Goal: Communication & Community: Answer question/provide support

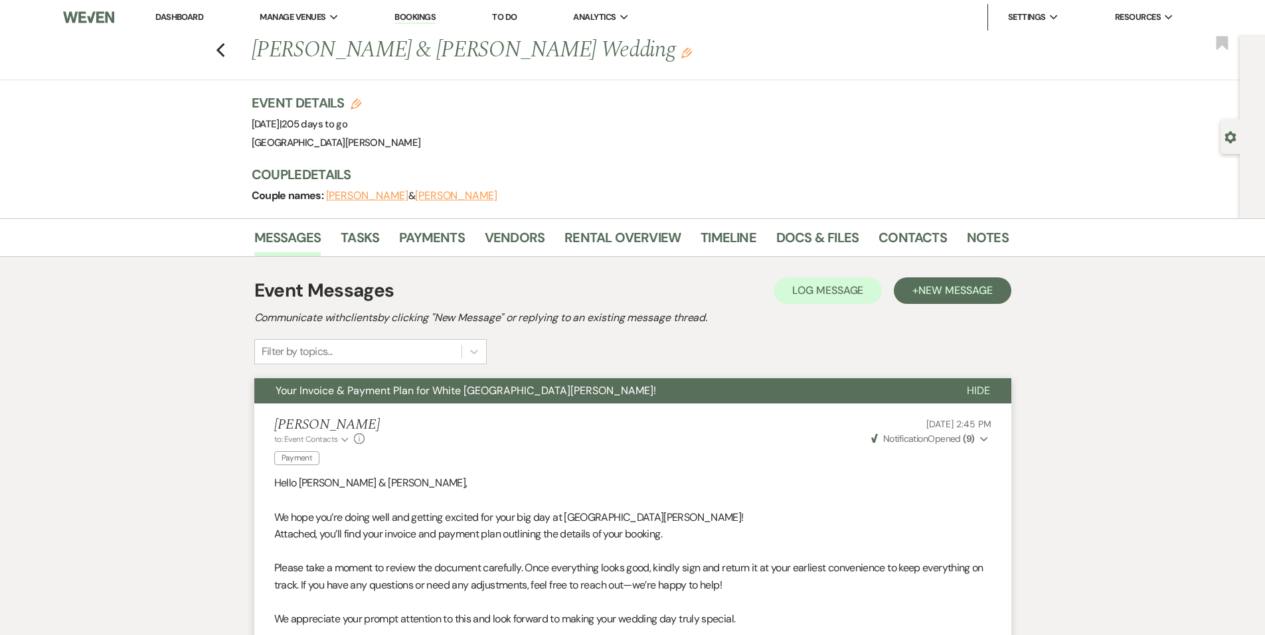
click at [162, 16] on link "Dashboard" at bounding box center [179, 16] width 48 height 11
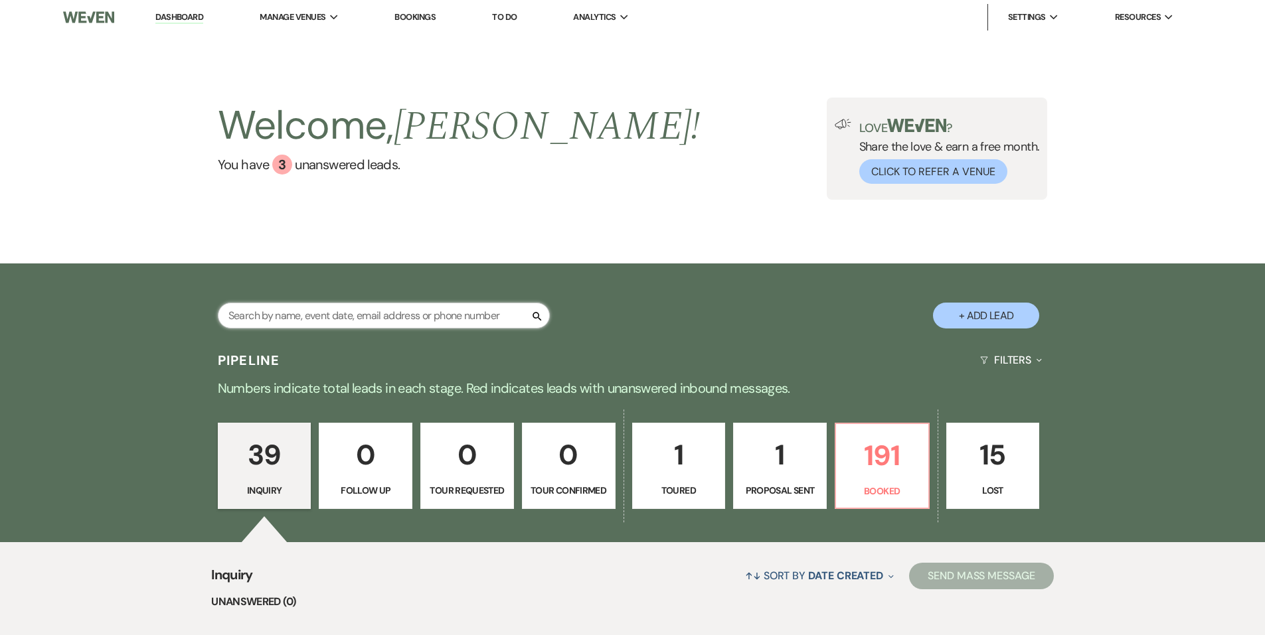
click at [315, 323] on input "text" at bounding box center [384, 316] width 332 height 26
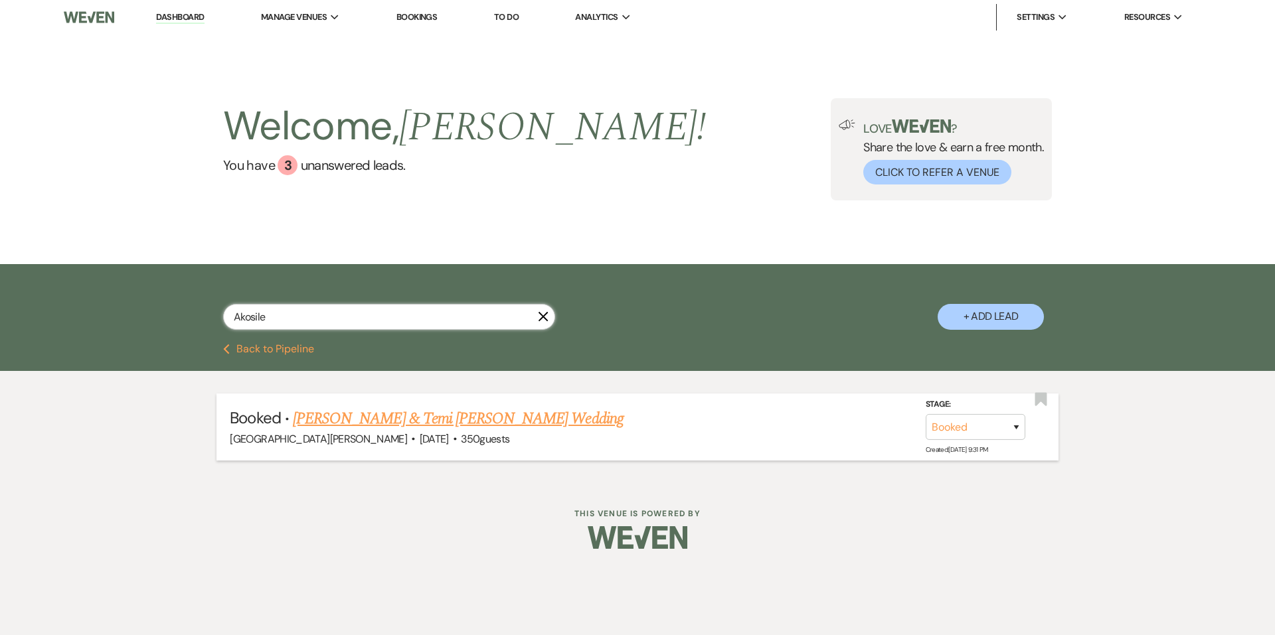
type input "Akosile"
click at [345, 420] on link "[PERSON_NAME] & Temi [PERSON_NAME] Wedding" at bounding box center [458, 419] width 331 height 24
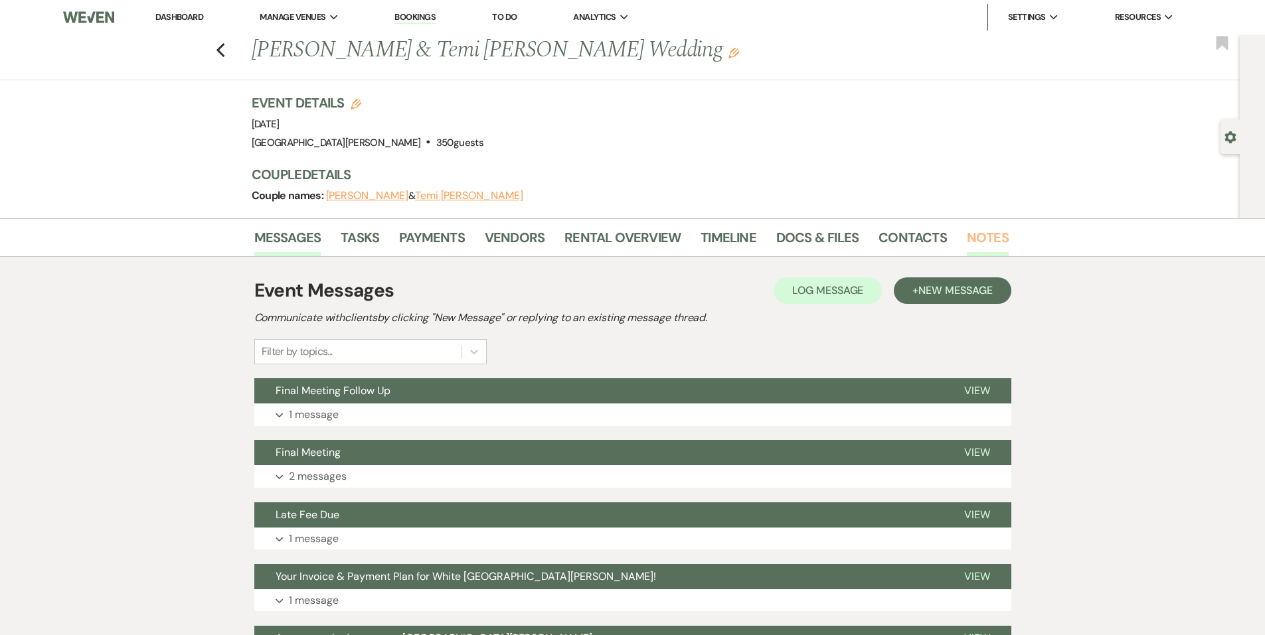
click at [973, 244] on link "Notes" at bounding box center [988, 241] width 42 height 29
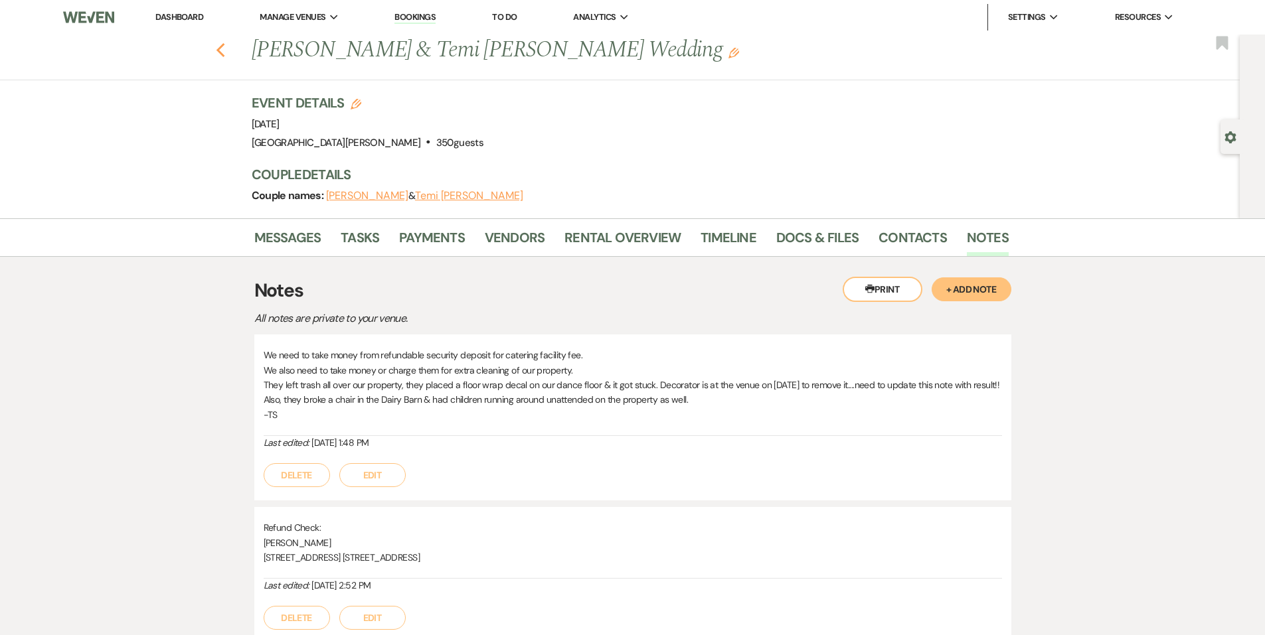
click at [223, 46] on icon "Previous" at bounding box center [221, 50] width 10 height 16
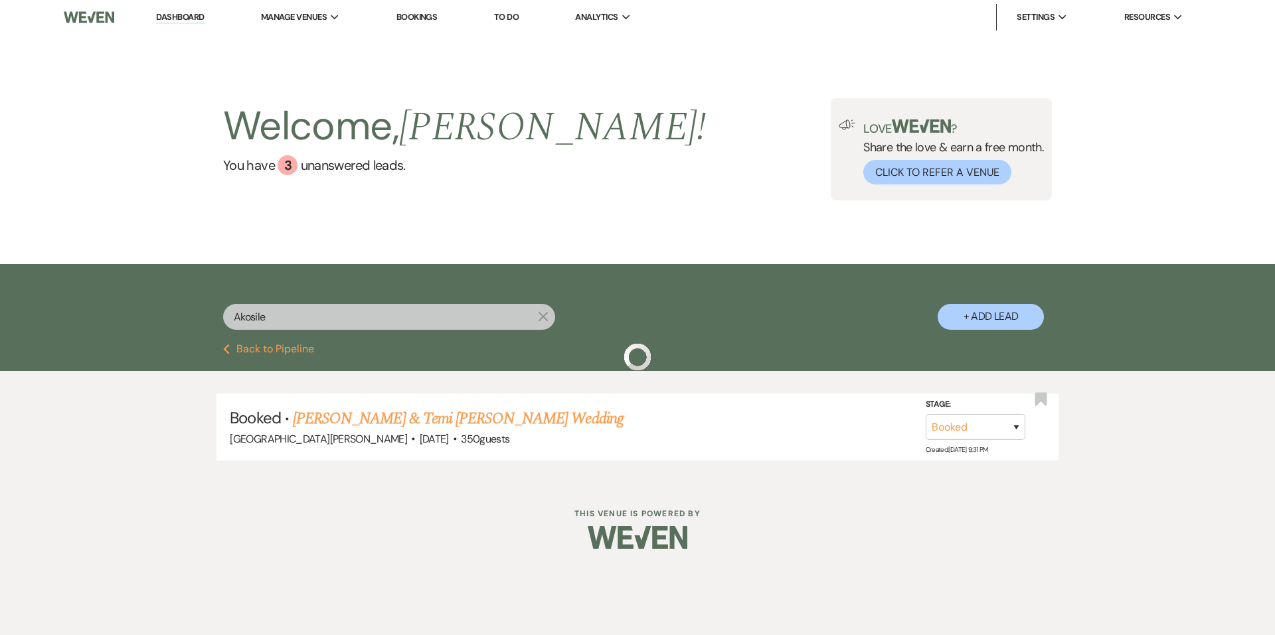
drag, startPoint x: 198, startPoint y: 21, endPoint x: 358, endPoint y: 214, distance: 251.4
click at [198, 21] on link "Dashboard" at bounding box center [180, 17] width 48 height 13
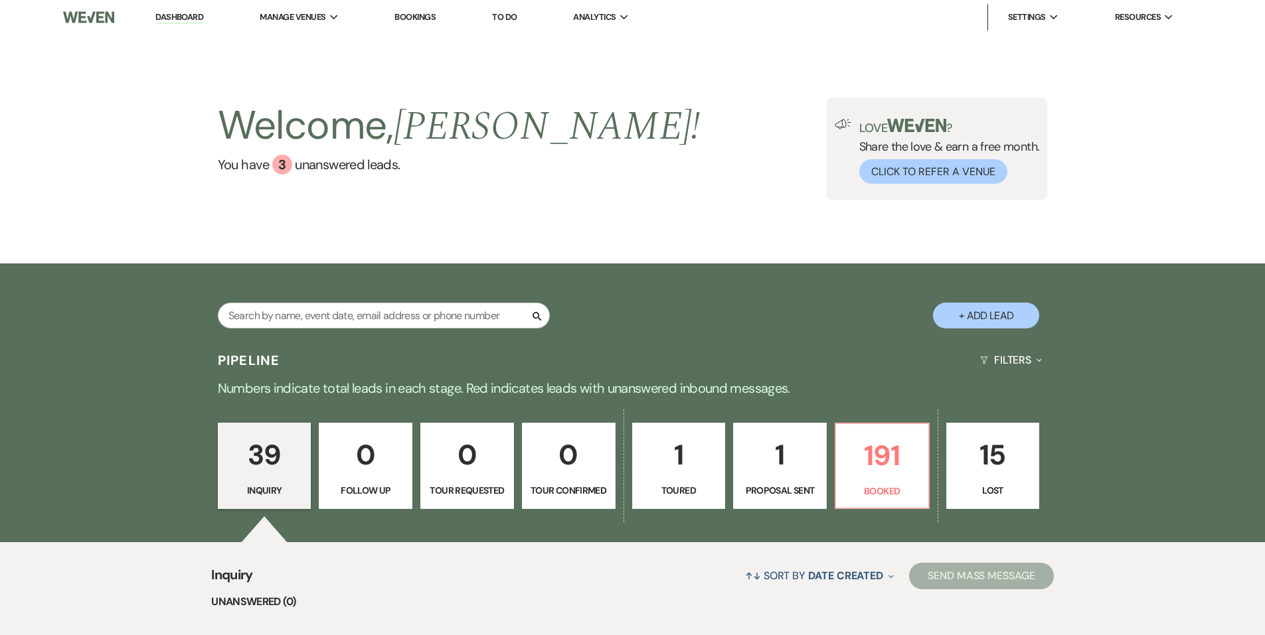
click at [301, 177] on div "Welcome, [PERSON_NAME] ! You have 3 unanswered lead s ." at bounding box center [459, 149] width 483 height 102
click at [394, 303] on input "text" at bounding box center [384, 316] width 332 height 26
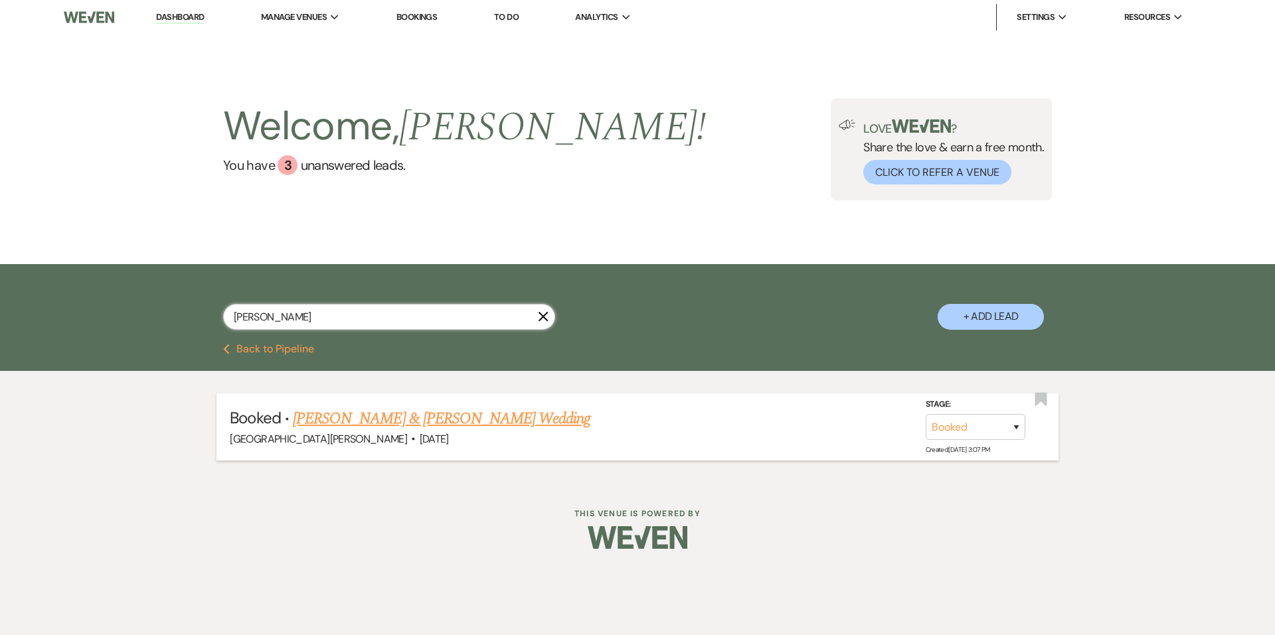
type input "[PERSON_NAME]"
click at [379, 424] on link "[PERSON_NAME] & [PERSON_NAME] Wedding" at bounding box center [441, 419] width 297 height 24
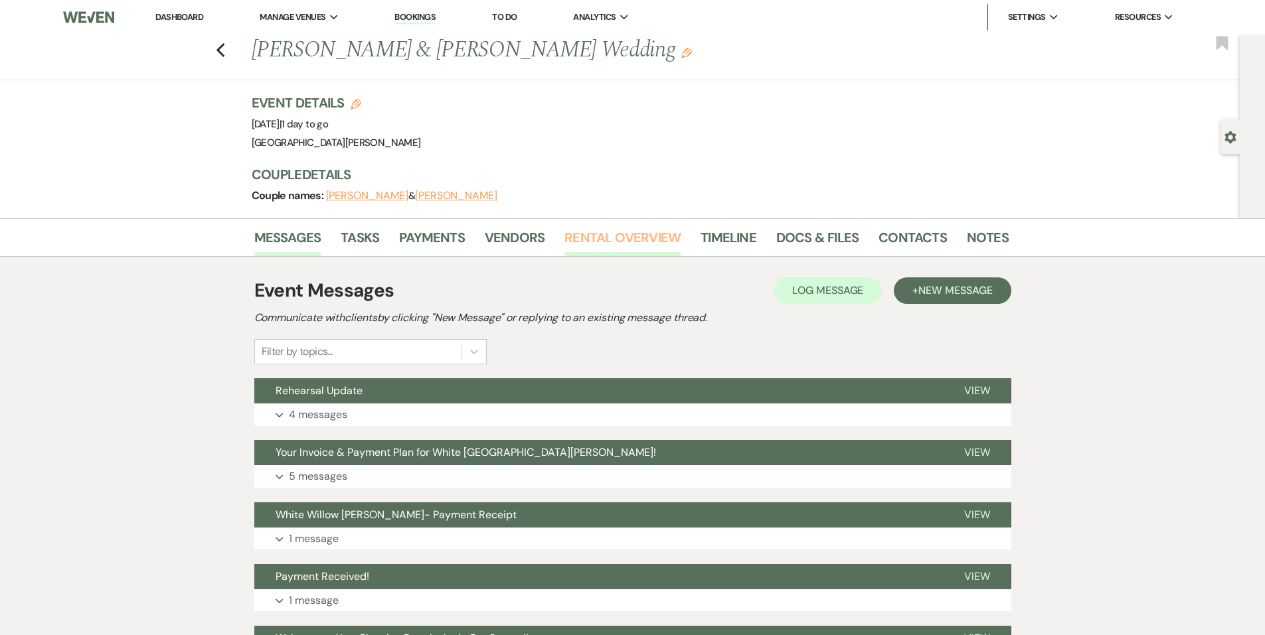
click at [596, 247] on link "Rental Overview" at bounding box center [622, 241] width 116 height 29
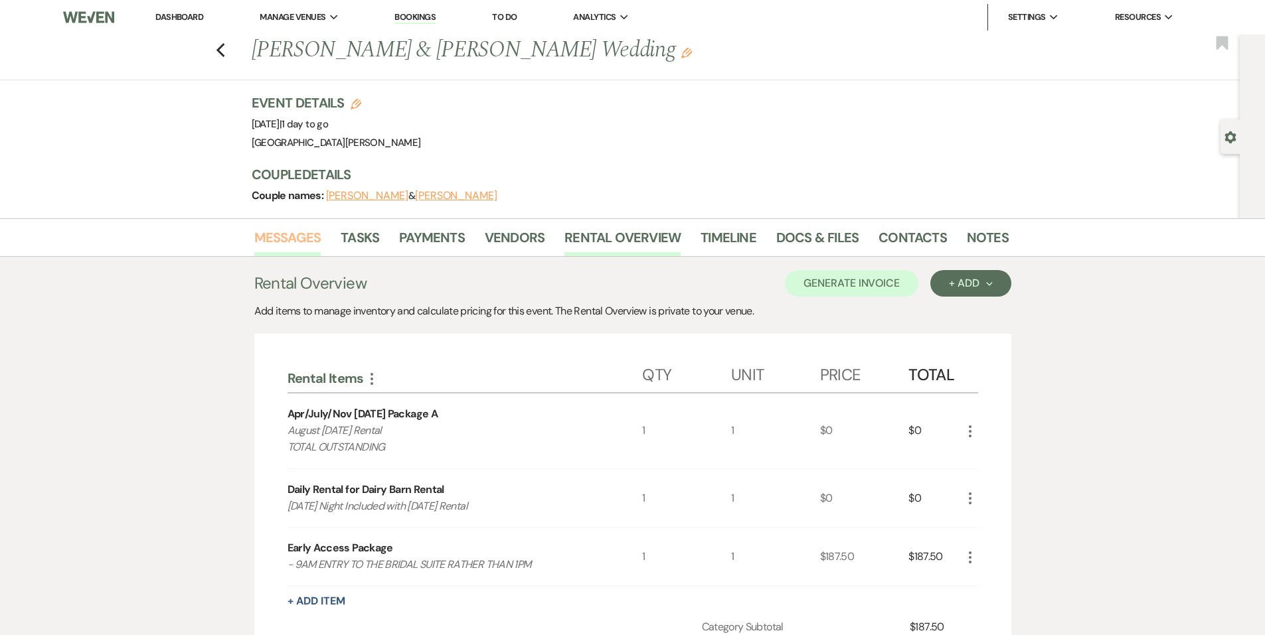
drag, startPoint x: 297, startPoint y: 244, endPoint x: 312, endPoint y: 249, distance: 15.5
click at [297, 244] on link "Messages" at bounding box center [287, 241] width 67 height 29
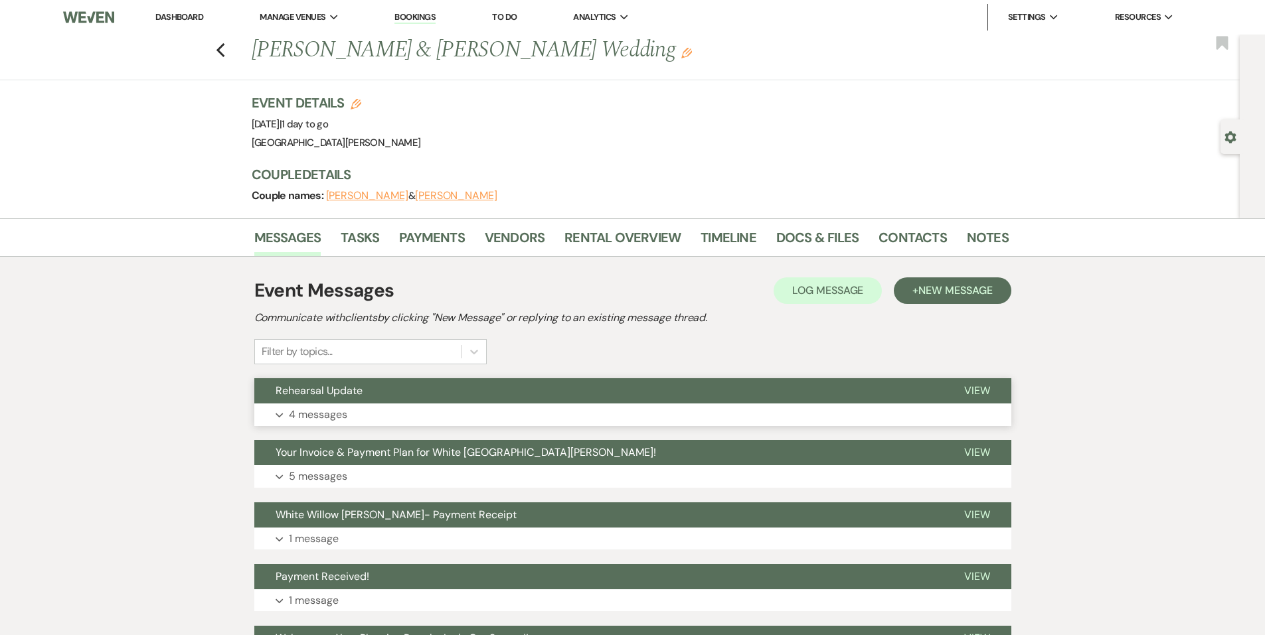
click at [445, 411] on button "Expand 4 messages" at bounding box center [632, 415] width 757 height 23
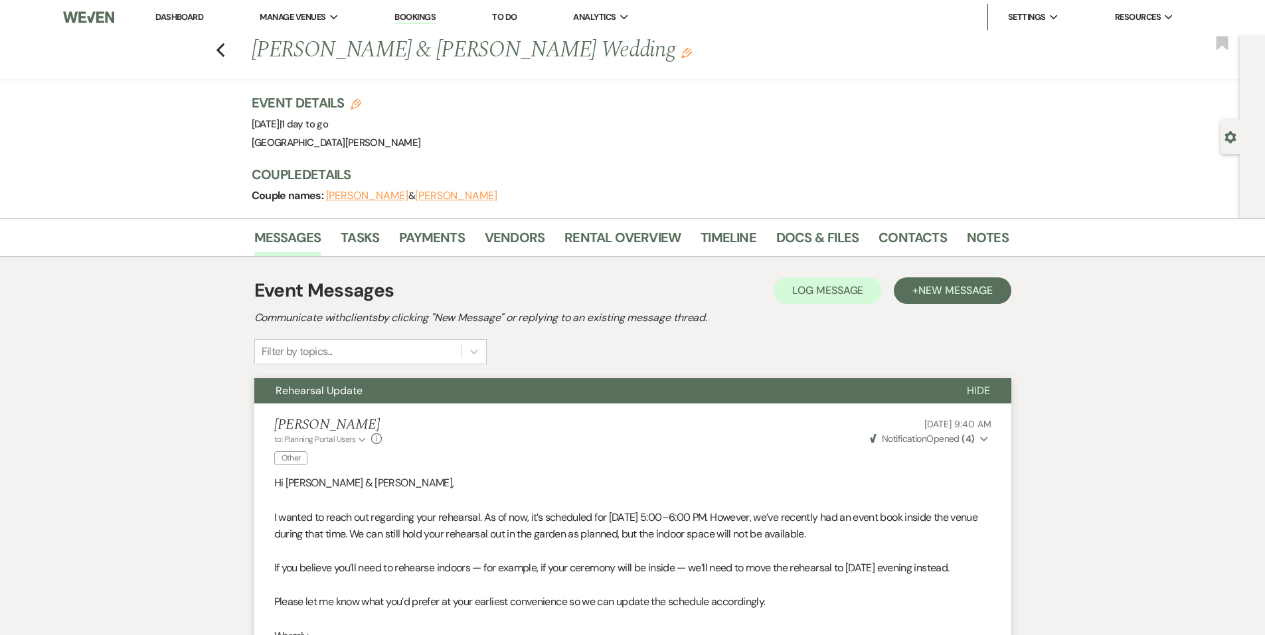
click at [186, 17] on link "Dashboard" at bounding box center [179, 16] width 48 height 11
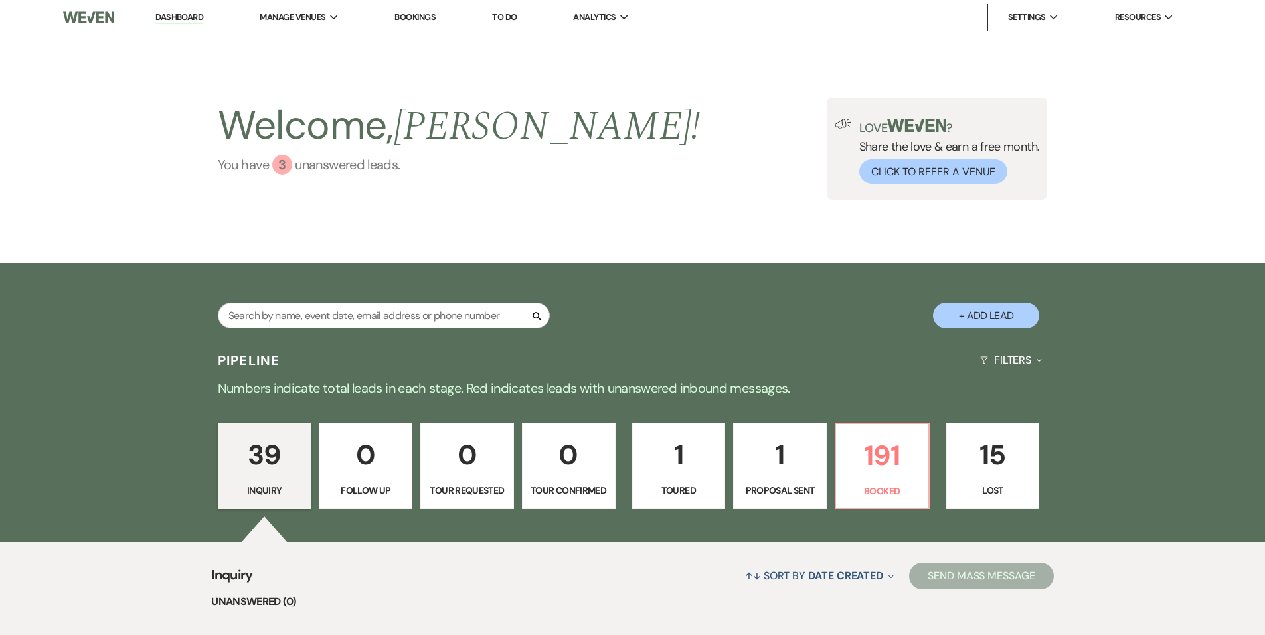
click at [319, 173] on link "You have 3 unanswered lead s ." at bounding box center [459, 165] width 483 height 20
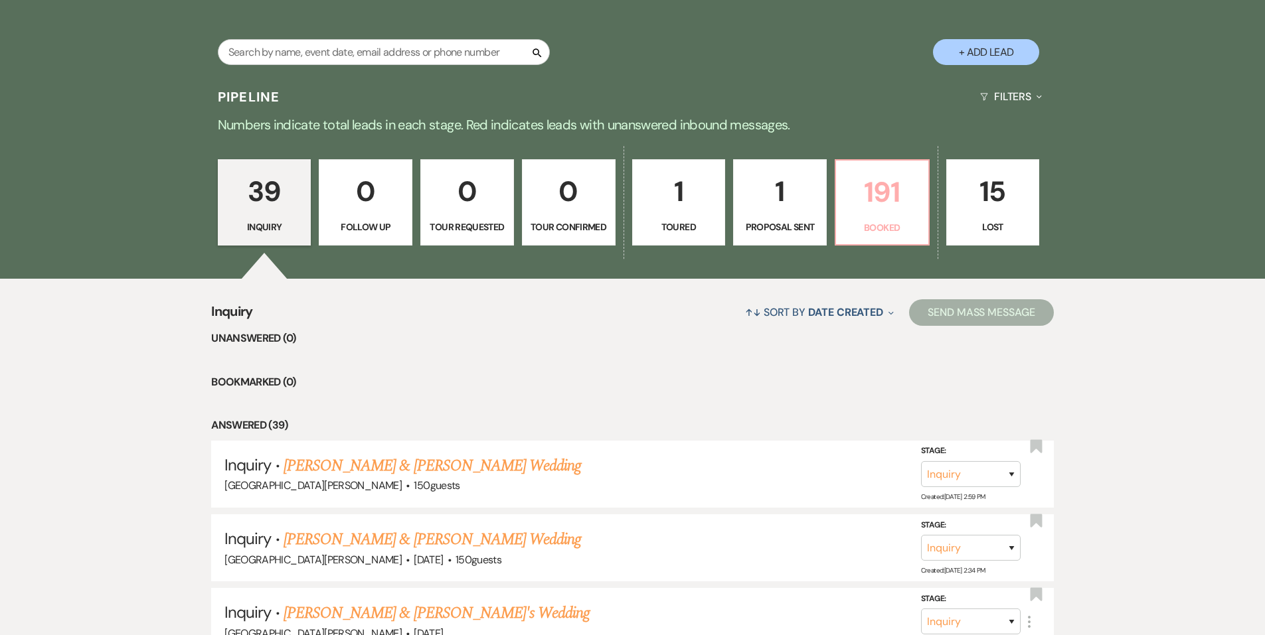
click at [863, 218] on link "191 Booked" at bounding box center [882, 202] width 95 height 86
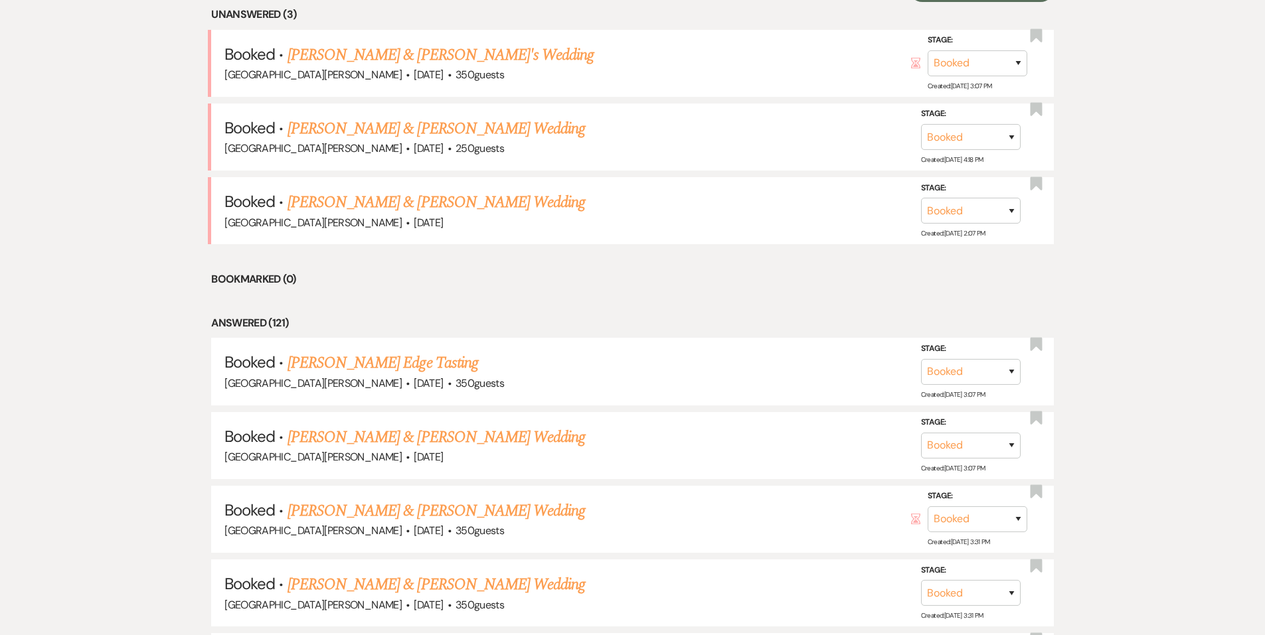
scroll to position [596, 0]
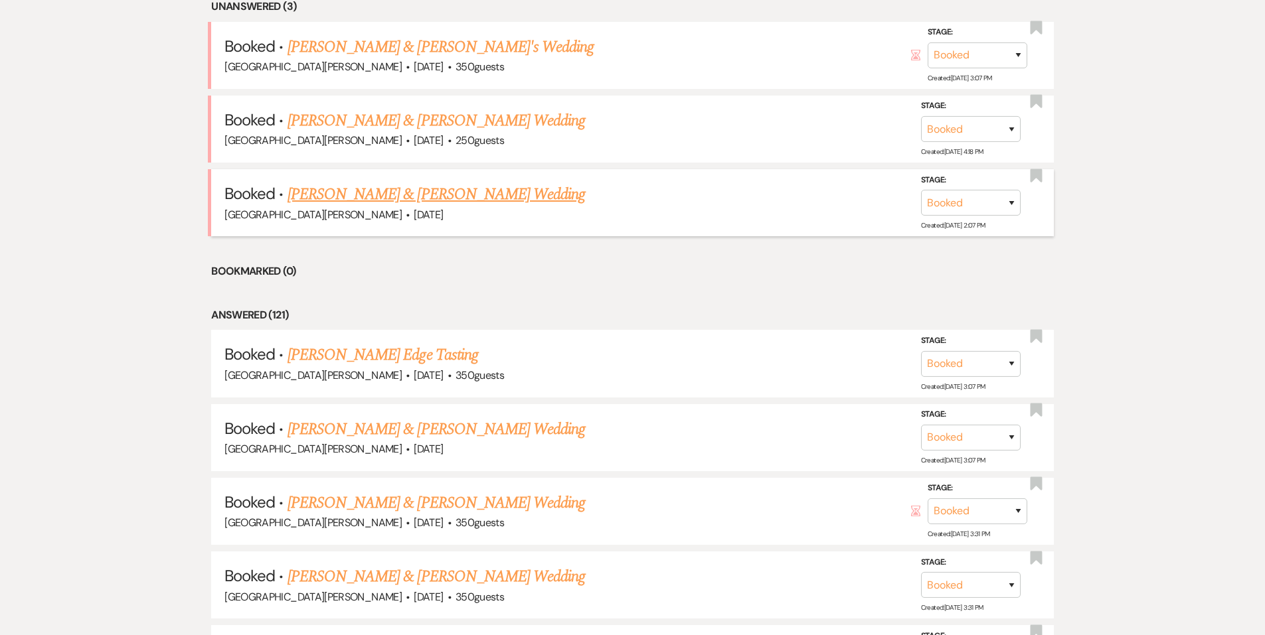
click at [396, 194] on link "[PERSON_NAME] & [PERSON_NAME] Wedding" at bounding box center [436, 195] width 297 height 24
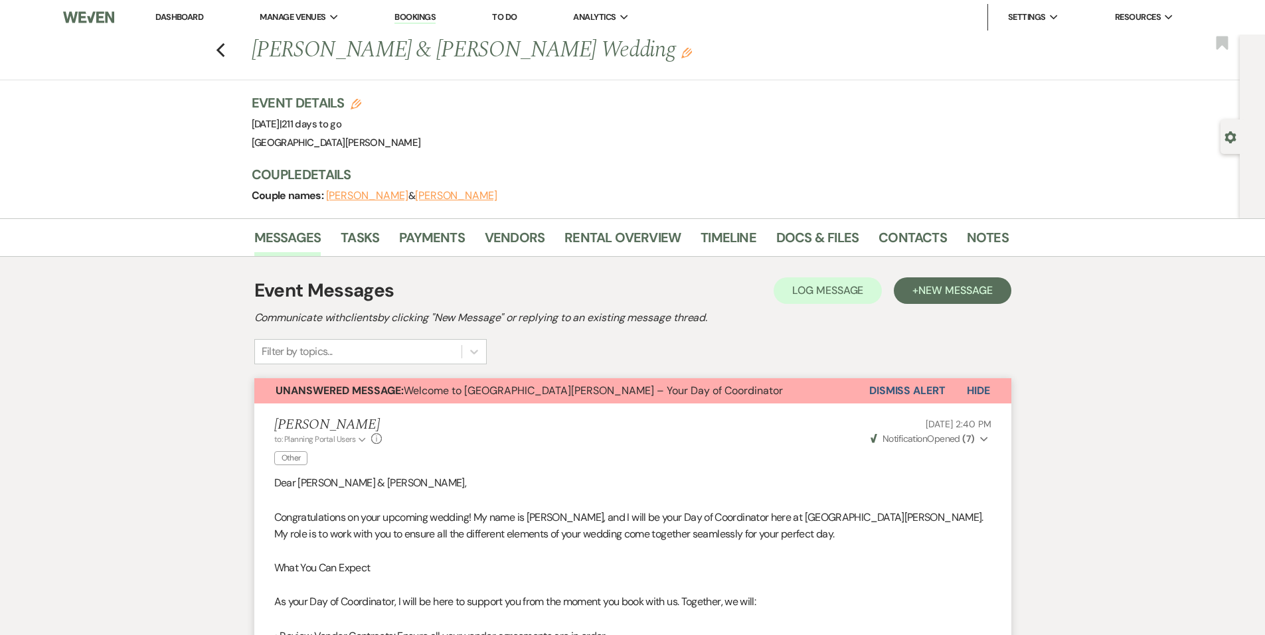
click at [232, 50] on div "Previous [PERSON_NAME] & [PERSON_NAME] Wedding Edit Bookmark" at bounding box center [616, 58] width 1246 height 46
click at [224, 48] on use "button" at bounding box center [220, 50] width 9 height 15
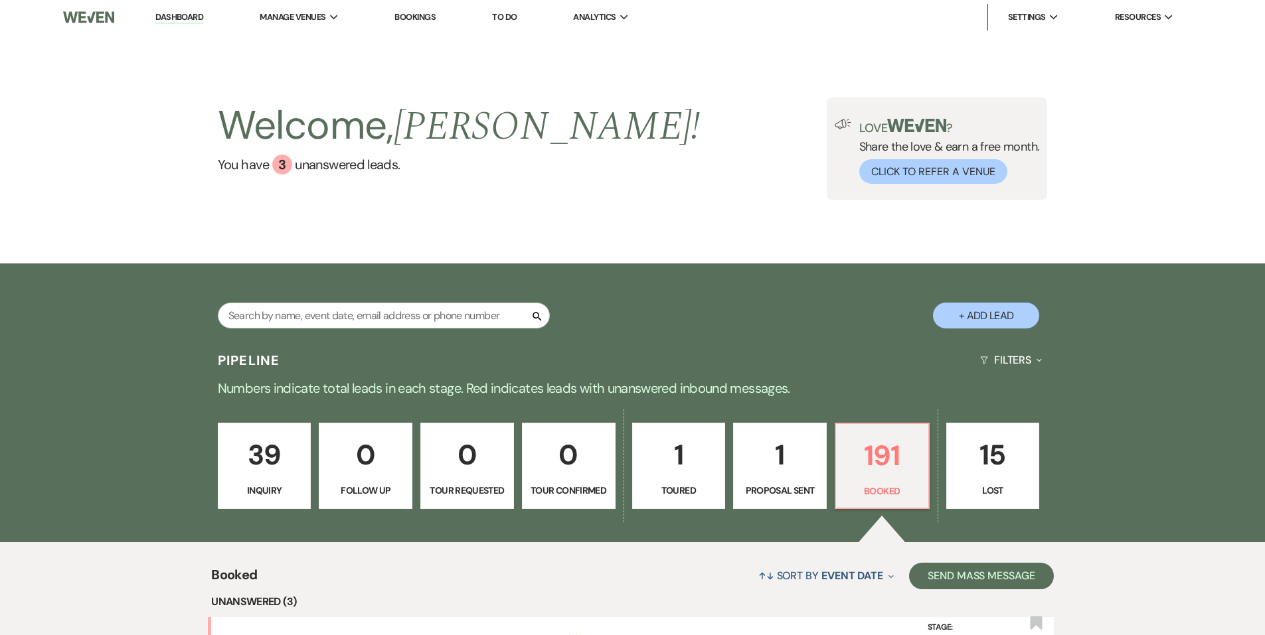
drag, startPoint x: 309, startPoint y: 39, endPoint x: 384, endPoint y: 178, distance: 158.1
click at [0, 0] on li "[GEOGRAPHIC_DATA][PERSON_NAME]" at bounding box center [0, 0] width 0 height 0
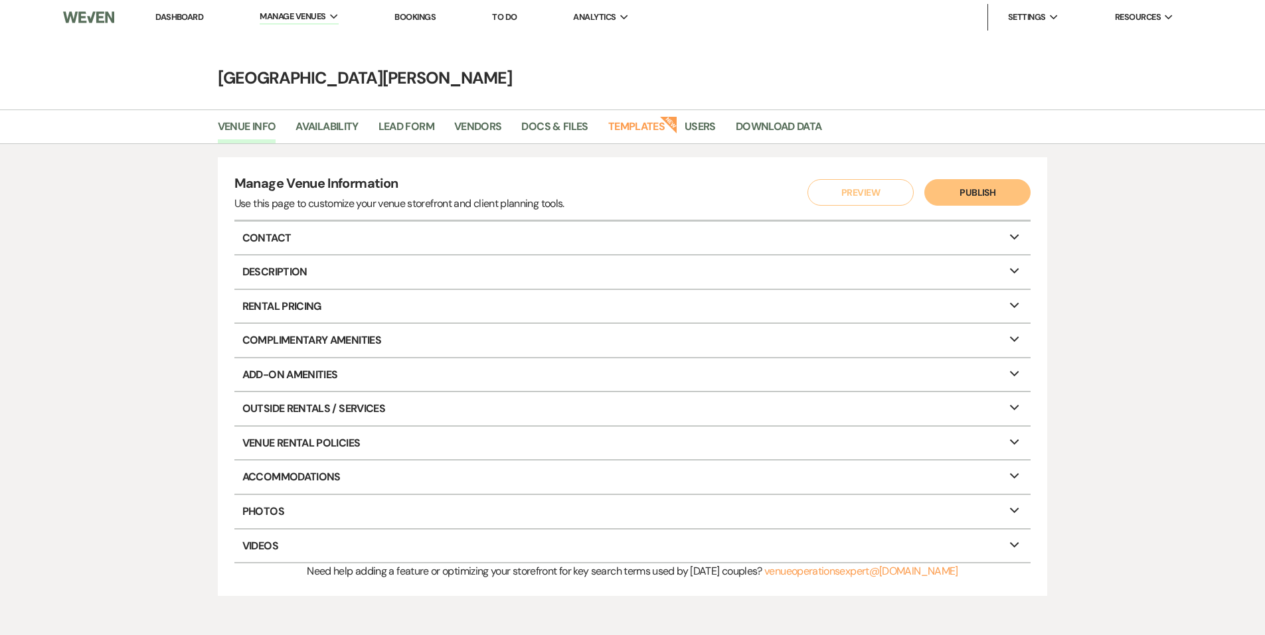
click at [205, 23] on li "Dashboard" at bounding box center [179, 17] width 61 height 27
click at [194, 21] on link "Dashboard" at bounding box center [179, 16] width 48 height 11
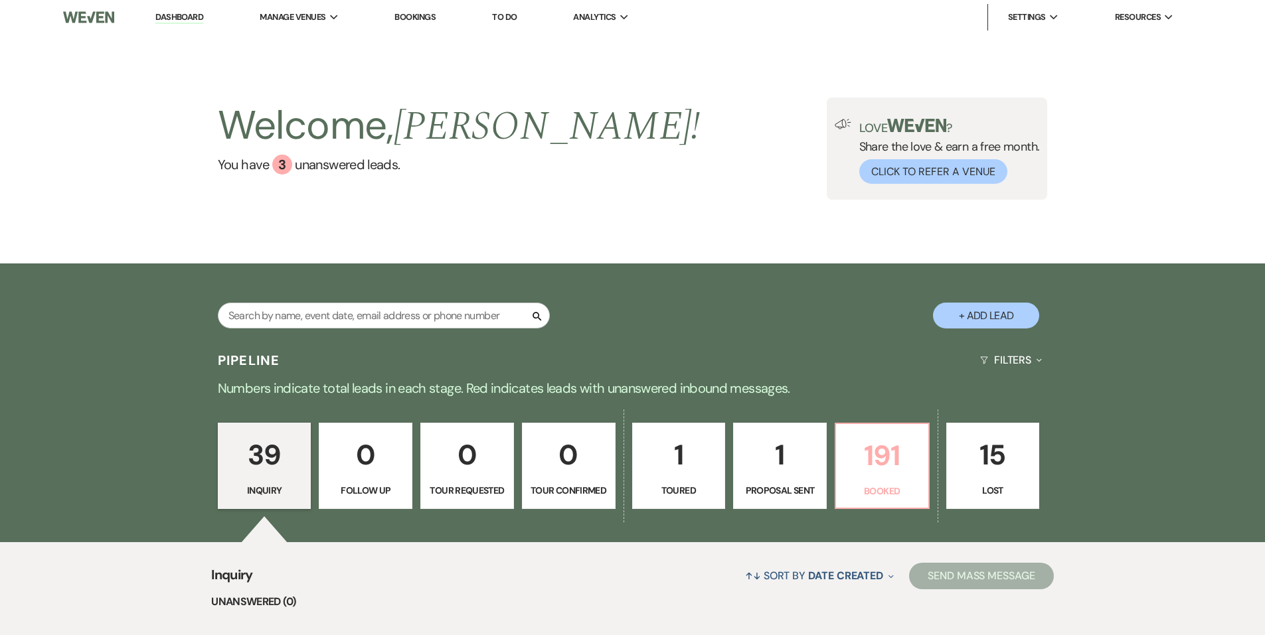
click at [892, 450] on p "191" at bounding box center [882, 456] width 76 height 44
click at [877, 197] on div "Love ? Share the love & earn a free month. Click to Refer a Venue" at bounding box center [937, 149] width 221 height 102
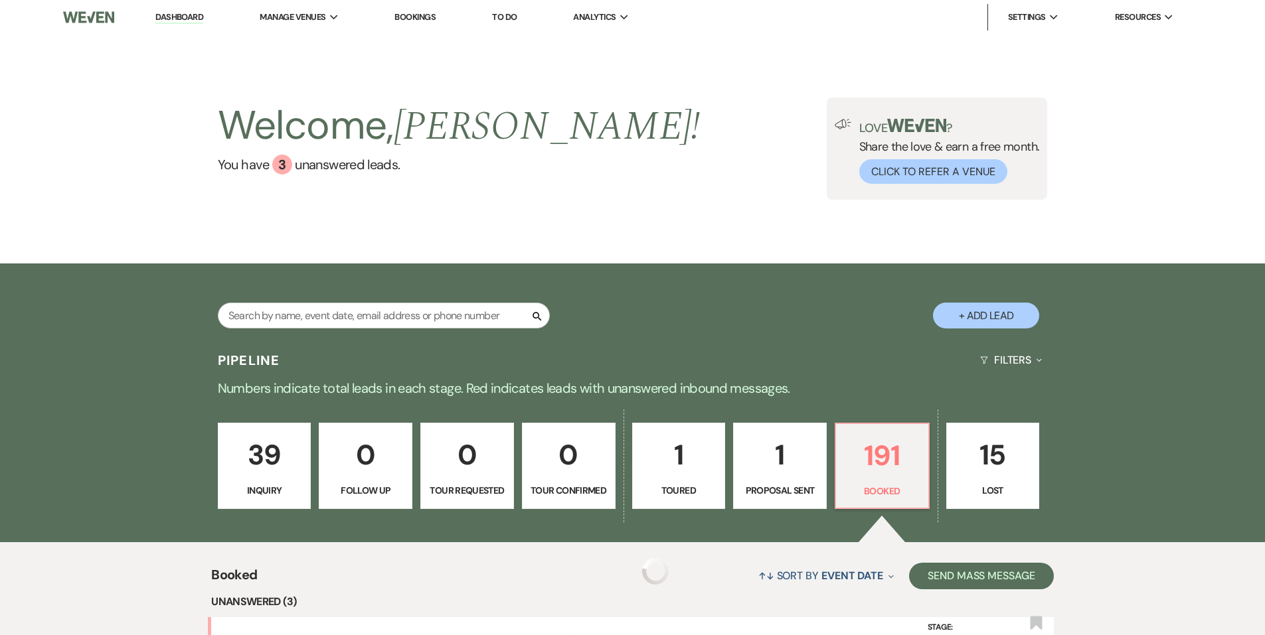
scroll to position [266, 0]
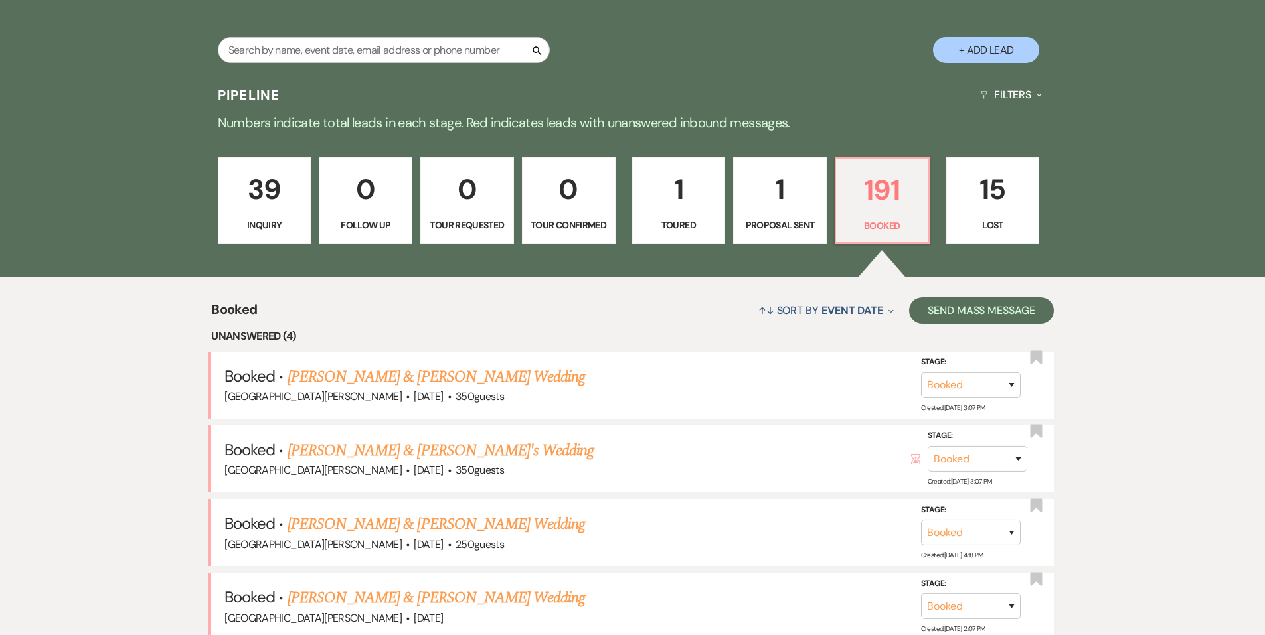
click at [417, 374] on link "[PERSON_NAME] & [PERSON_NAME] Wedding" at bounding box center [436, 377] width 297 height 24
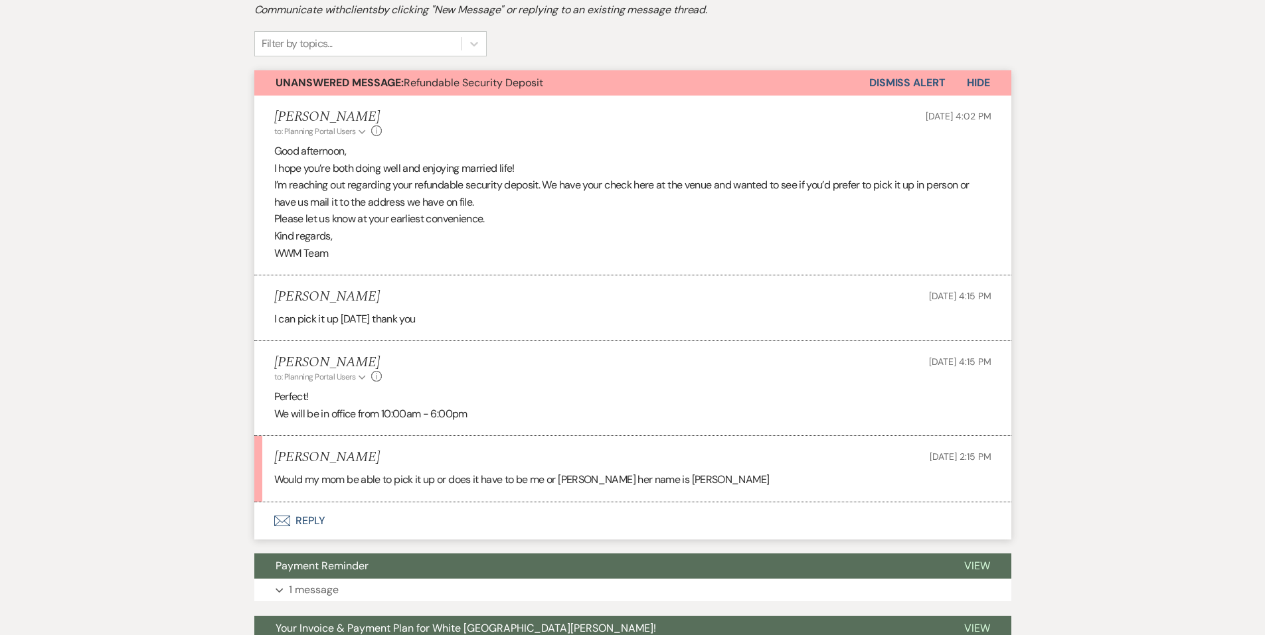
scroll to position [332, 0]
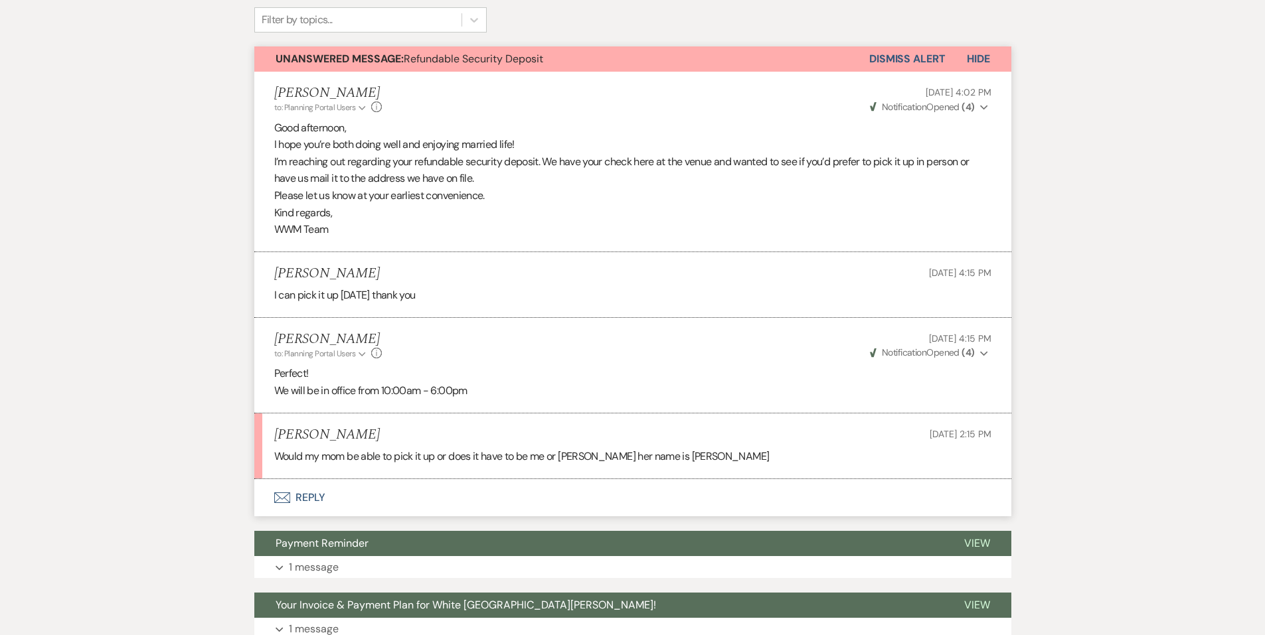
click at [373, 491] on button "Envelope Reply" at bounding box center [632, 497] width 757 height 37
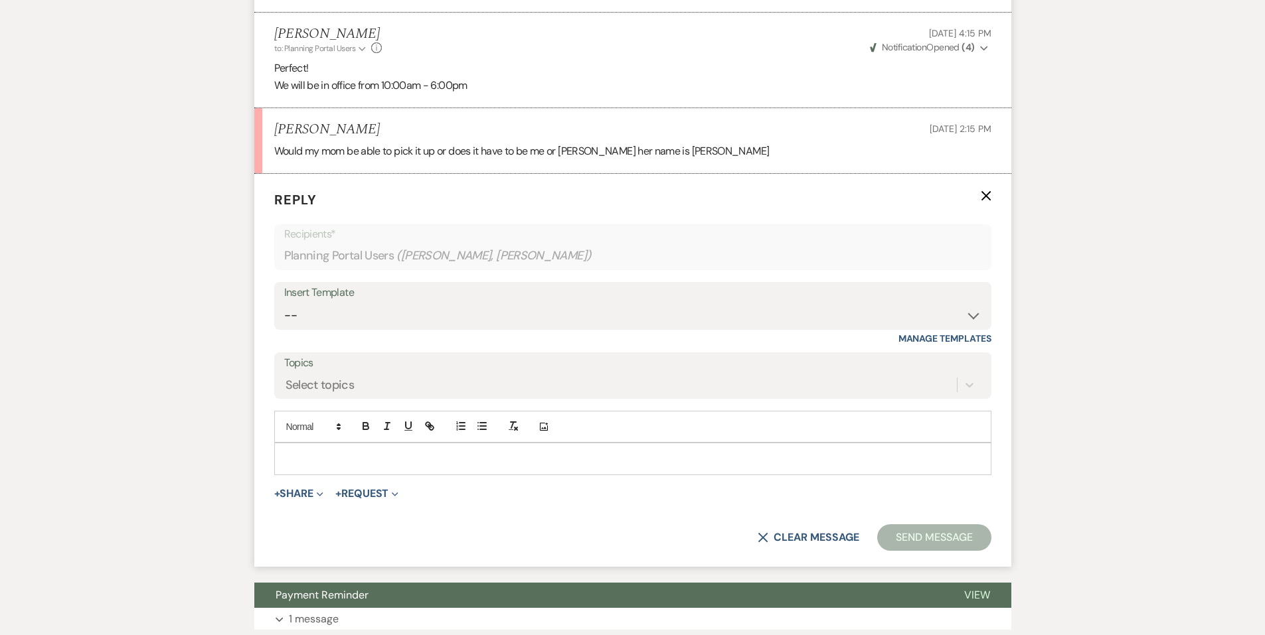
scroll to position [691, 0]
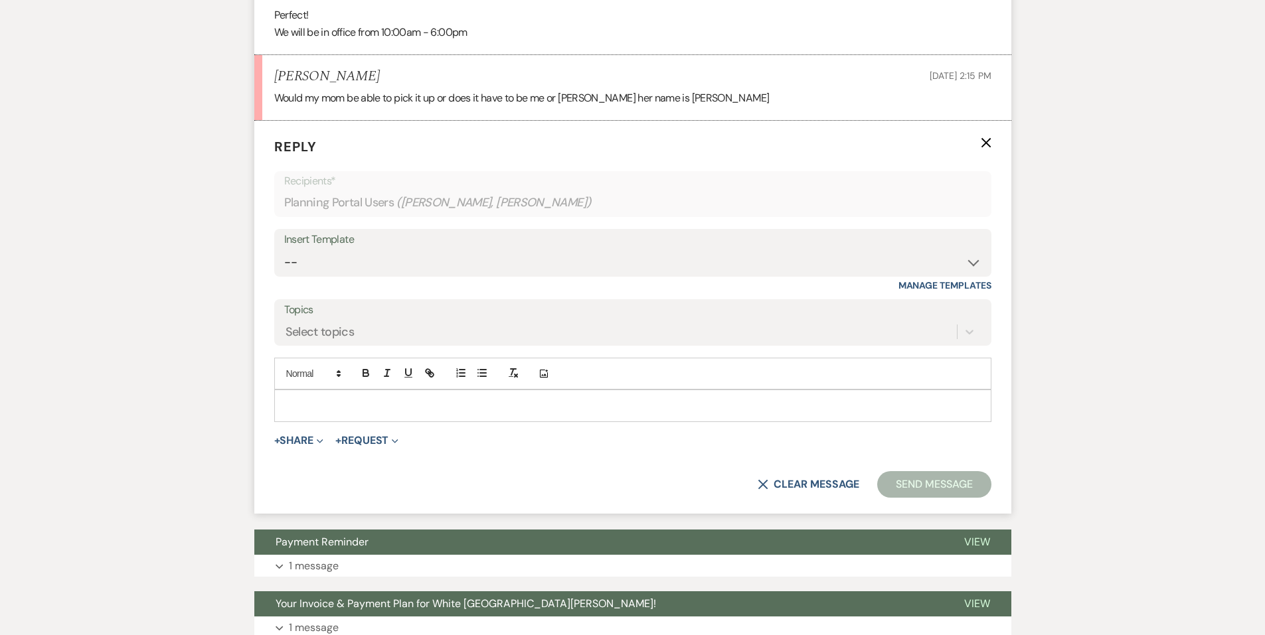
click at [352, 392] on div at bounding box center [633, 405] width 716 height 31
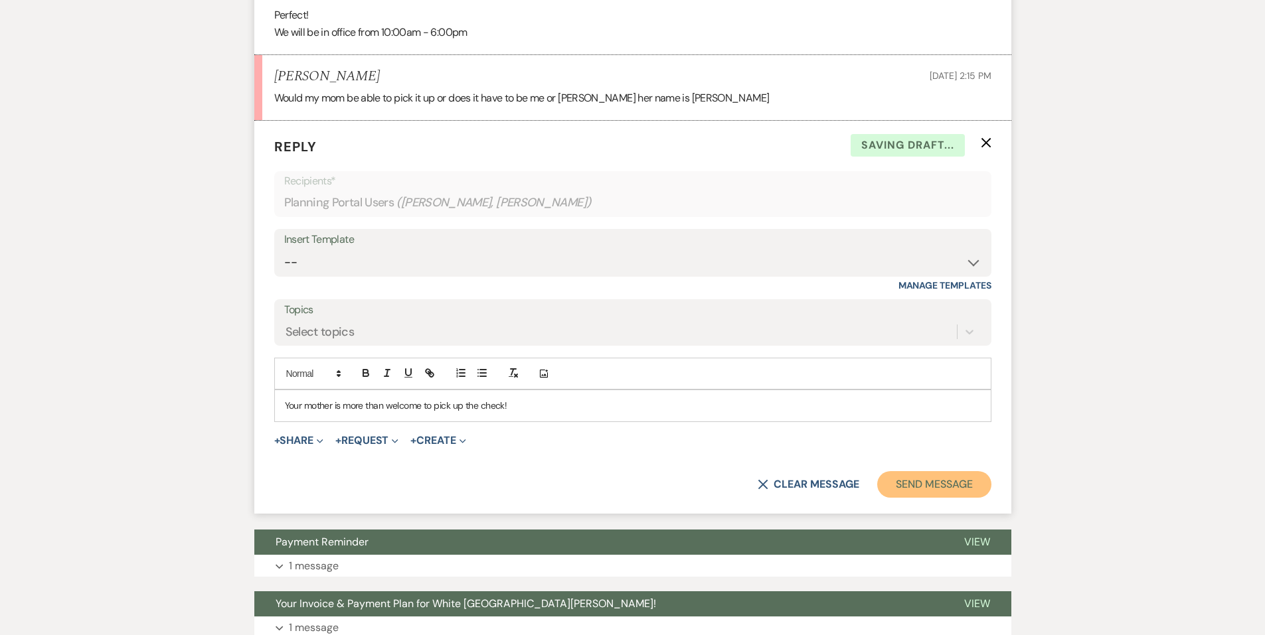
click at [960, 490] on button "Send Message" at bounding box center [934, 484] width 114 height 27
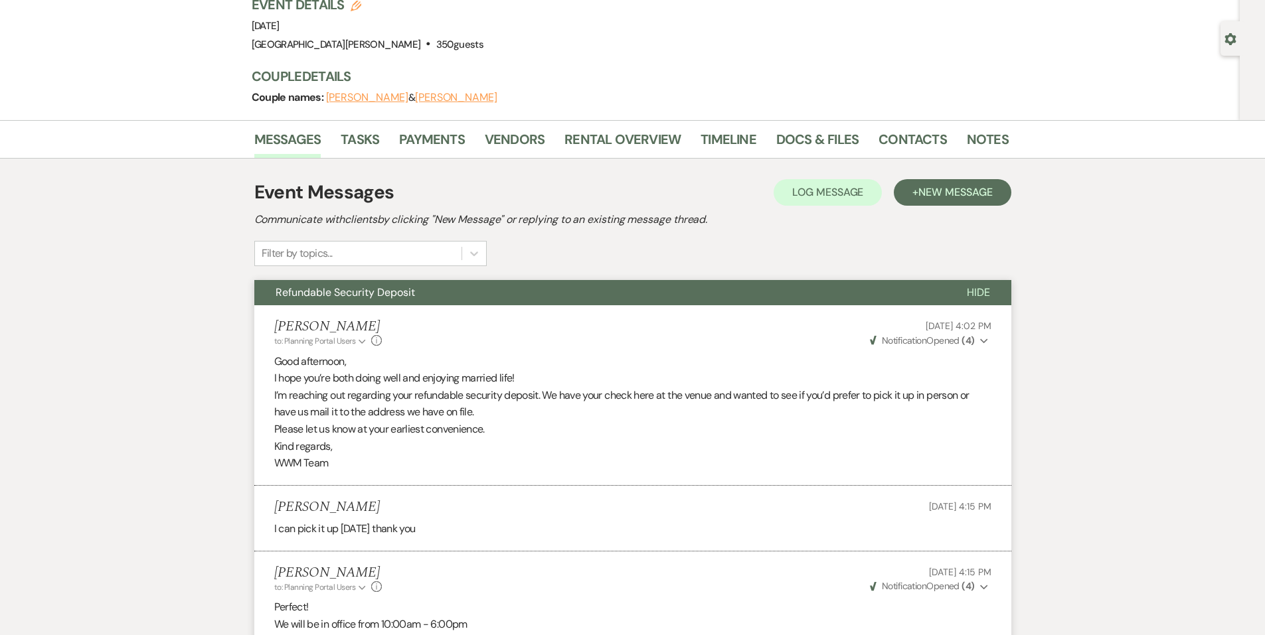
scroll to position [0, 0]
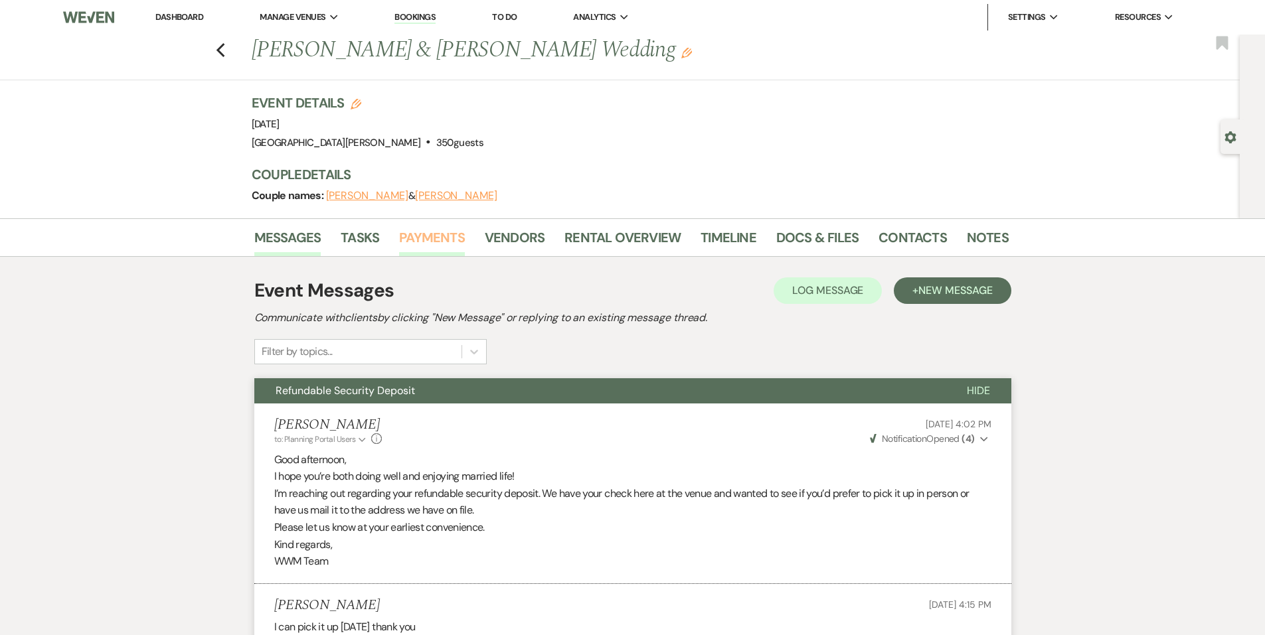
click at [410, 237] on link "Payments" at bounding box center [432, 241] width 66 height 29
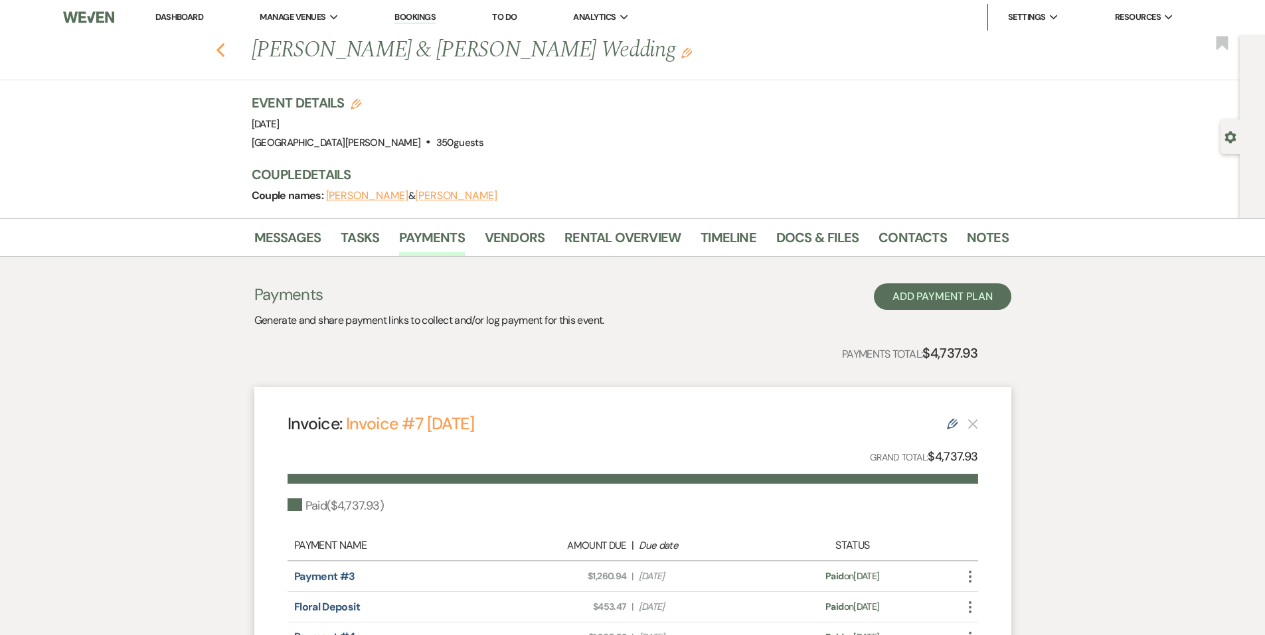
click at [224, 51] on use "button" at bounding box center [220, 50] width 9 height 15
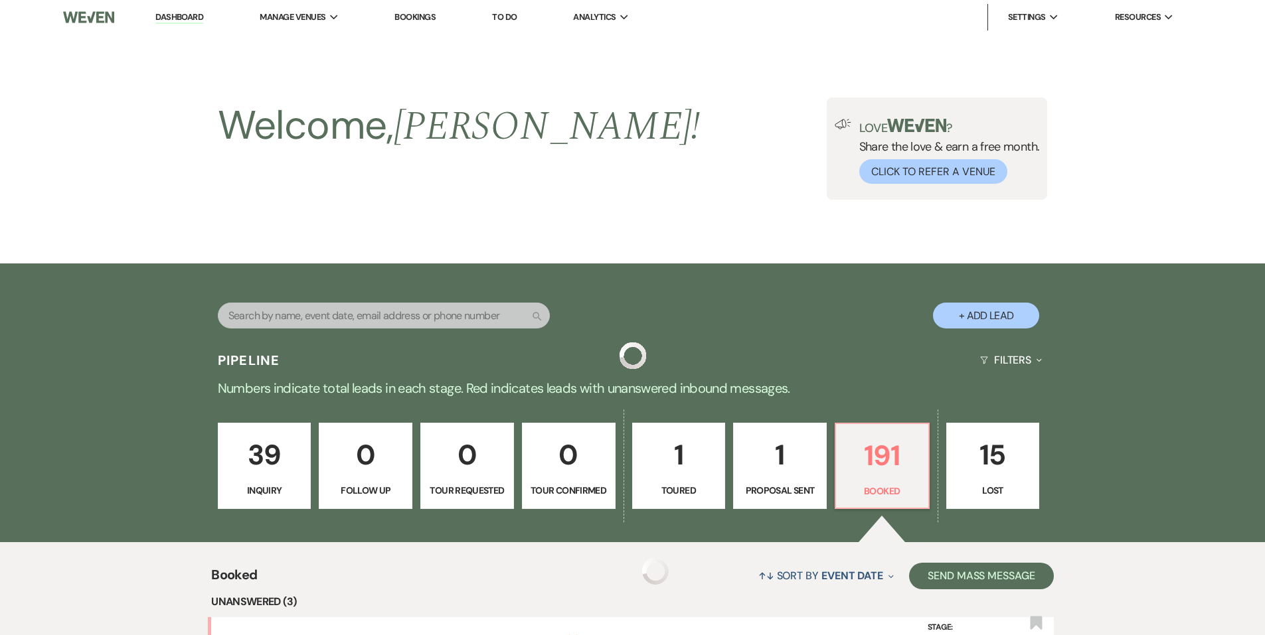
scroll to position [266, 0]
